Goal: Task Accomplishment & Management: Use online tool/utility

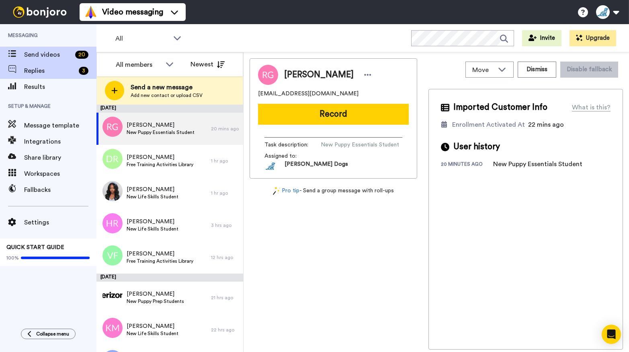
click at [16, 70] on span at bounding box center [12, 71] width 24 height 8
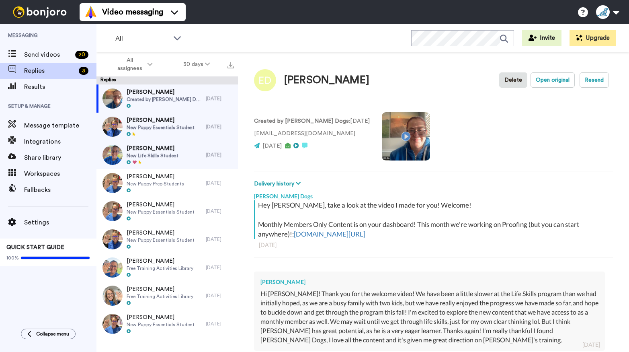
scroll to position [28, 0]
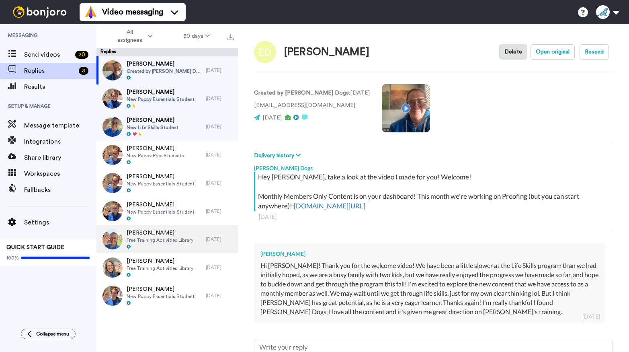
click at [169, 246] on div at bounding box center [160, 247] width 67 height 6
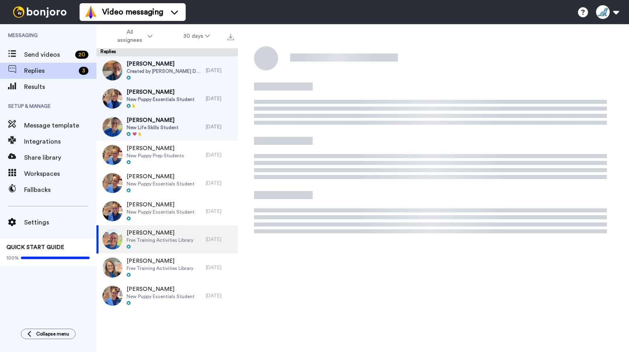
type textarea "x"
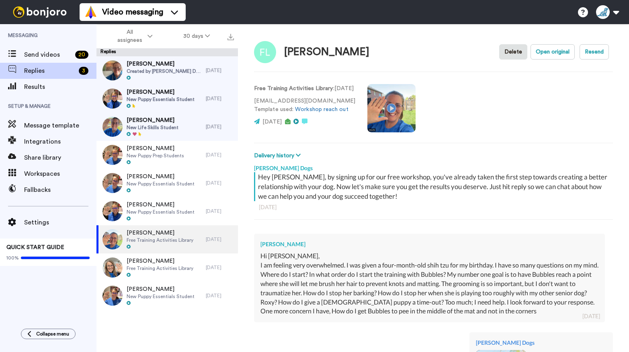
scroll to position [303, 0]
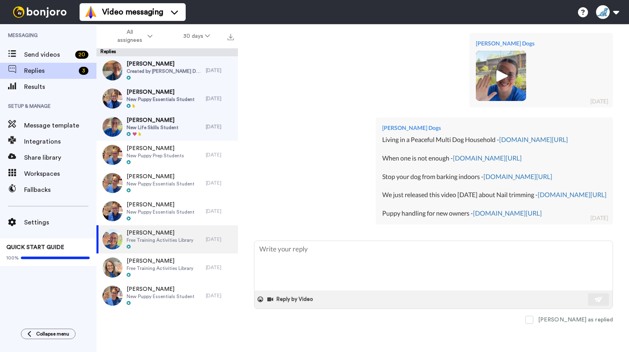
click at [494, 70] on img at bounding box center [501, 76] width 22 height 22
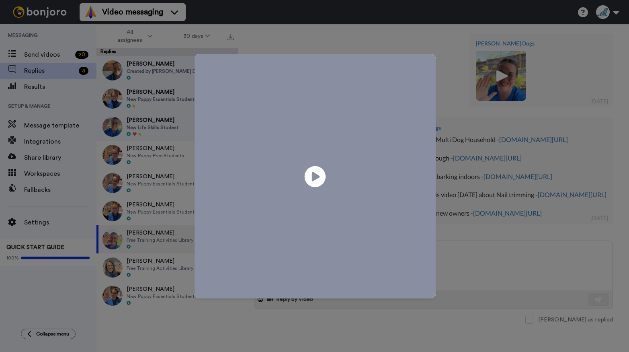
click at [308, 174] on icon at bounding box center [314, 176] width 21 height 21
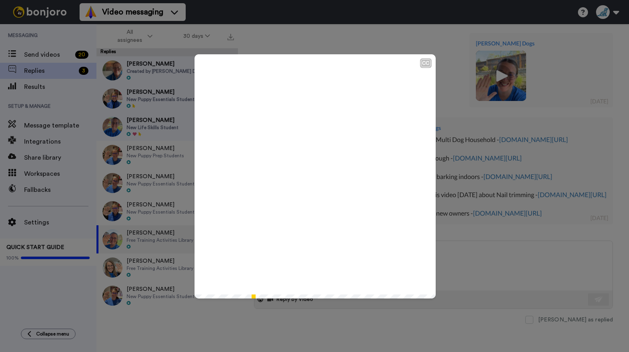
click at [454, 284] on div "CC Play/Pause You've got a dog who has some learned behaviors and you're just t…" at bounding box center [314, 176] width 629 height 352
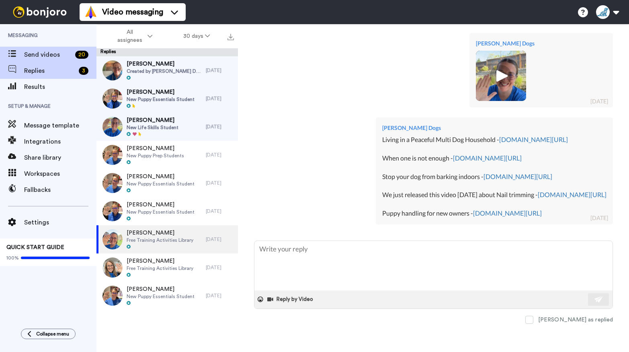
click at [29, 52] on span "Send videos" at bounding box center [48, 55] width 48 height 10
